Goal: Find specific page/section: Find specific page/section

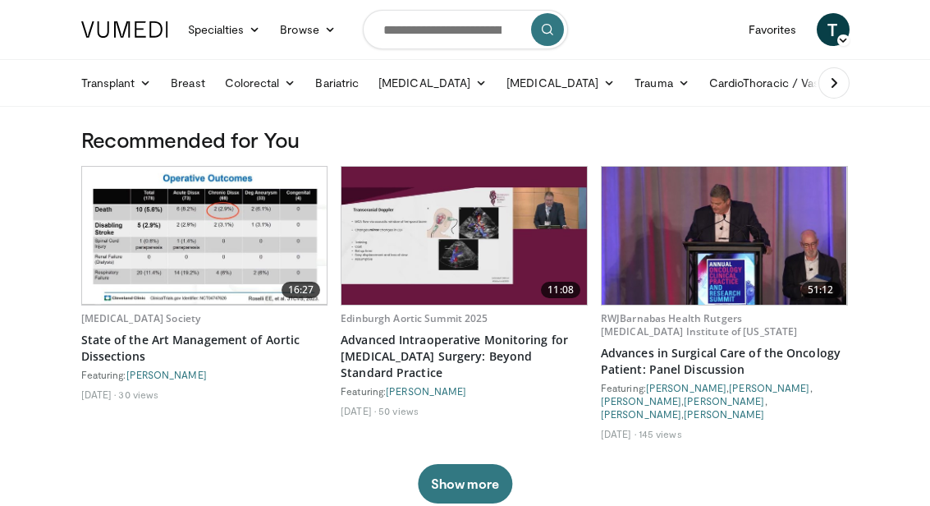
click at [832, 86] on icon at bounding box center [834, 83] width 16 height 16
click at [588, 78] on link "CardioThoracic / Vascular" at bounding box center [605, 83] width 172 height 33
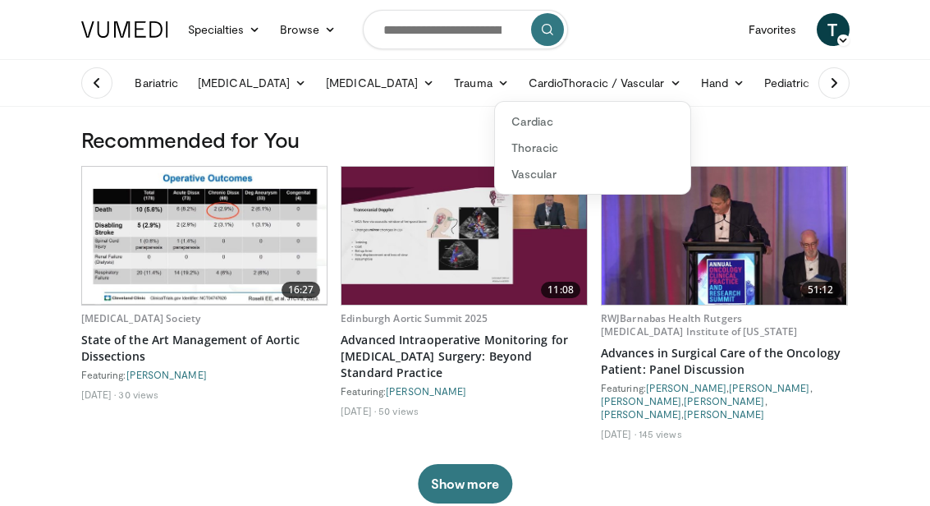
click at [512, 154] on link "Thoracic" at bounding box center [592, 148] width 195 height 26
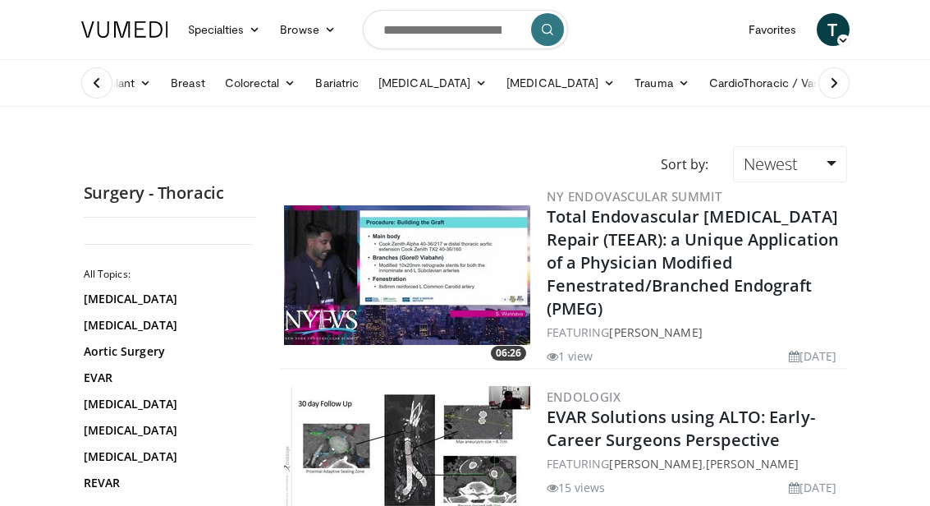
click at [838, 79] on icon at bounding box center [834, 83] width 16 height 16
click at [838, 88] on icon at bounding box center [834, 83] width 16 height 16
click at [740, 83] on link "Surgical Oncology" at bounding box center [757, 83] width 132 height 33
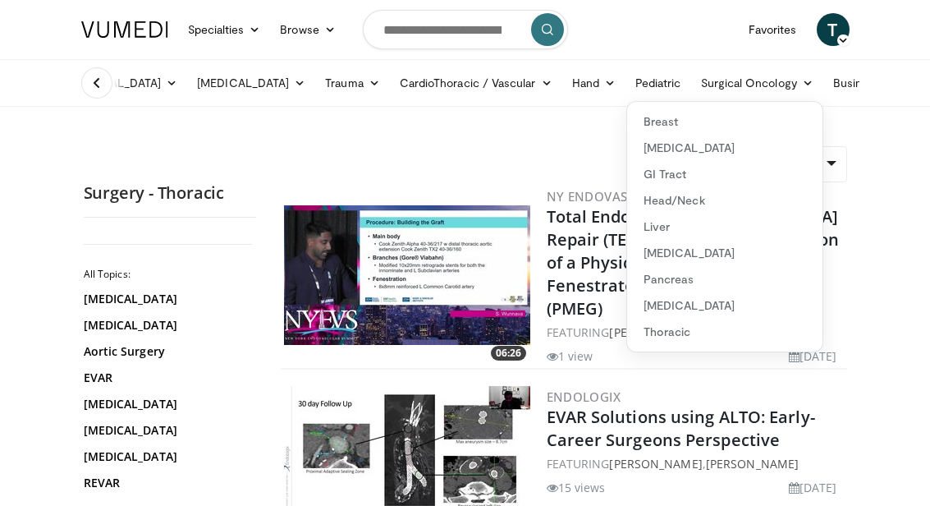
click at [672, 332] on link "Thoracic" at bounding box center [724, 332] width 195 height 26
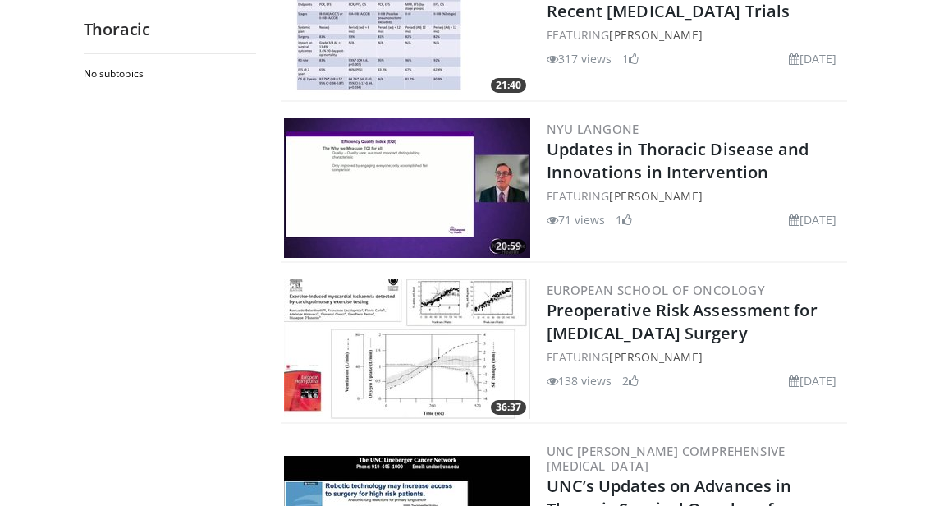
scroll to position [576, 0]
